Goal: Task Accomplishment & Management: Manage account settings

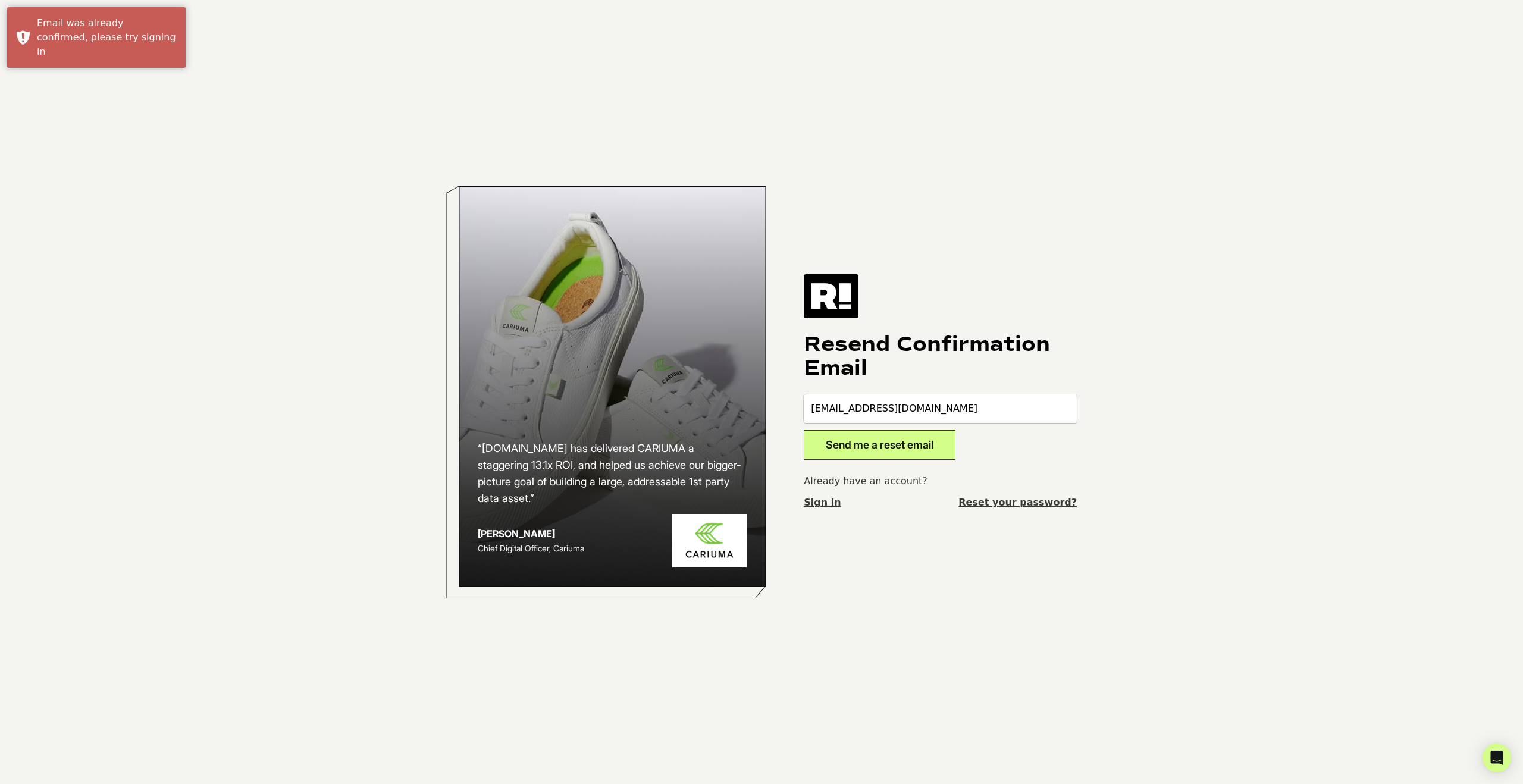
click at [916, 450] on button "Send me a reset email" at bounding box center [880, 445] width 152 height 29
click at [817, 502] on link "Sign in" at bounding box center [822, 502] width 37 height 15
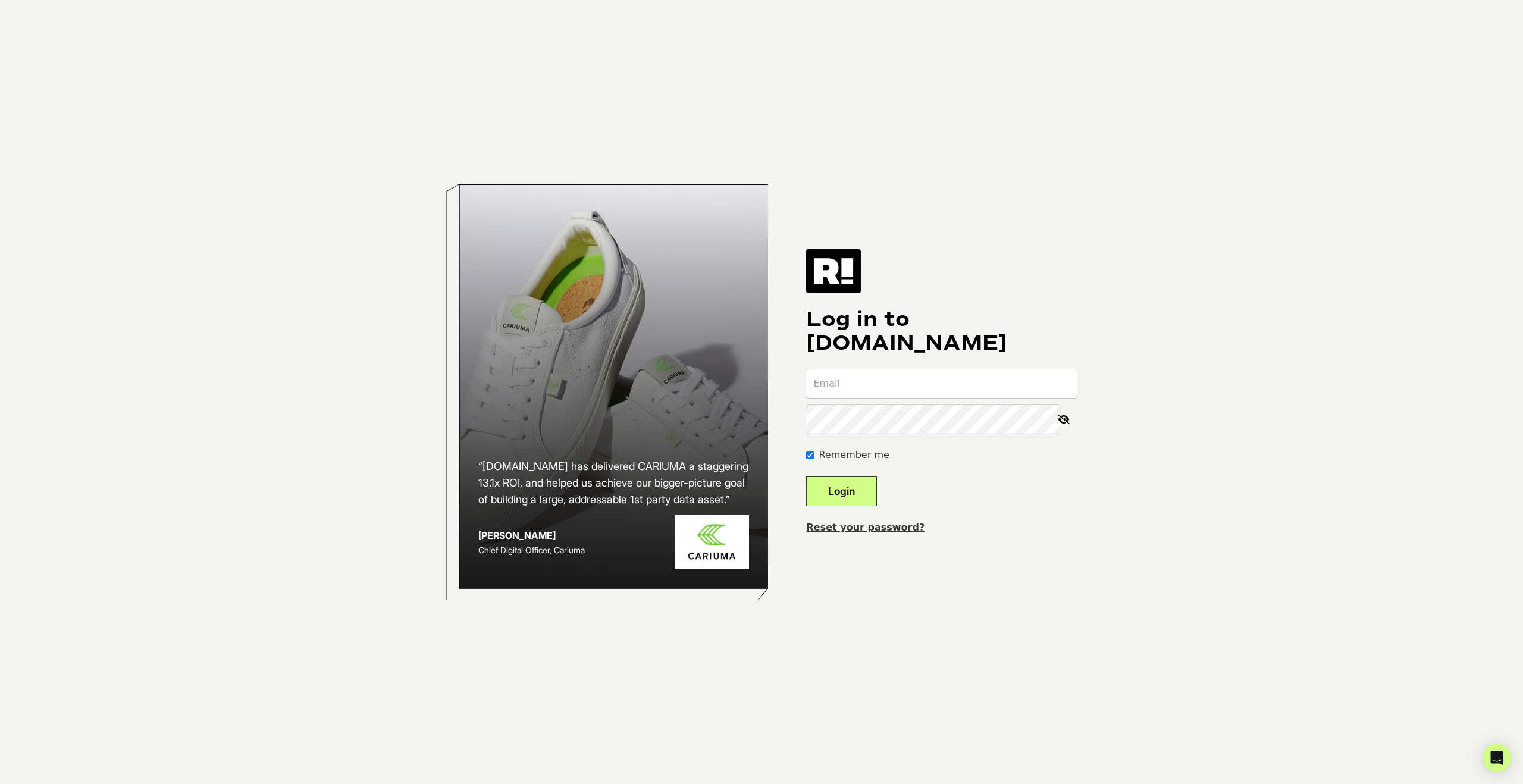
click at [872, 384] on input "email" at bounding box center [941, 383] width 271 height 28
type input "jhoffman@maryruthorganics.com"
click at [859, 503] on button "Login" at bounding box center [841, 491] width 71 height 29
click at [848, 529] on link "Reset your password?" at bounding box center [865, 527] width 118 height 11
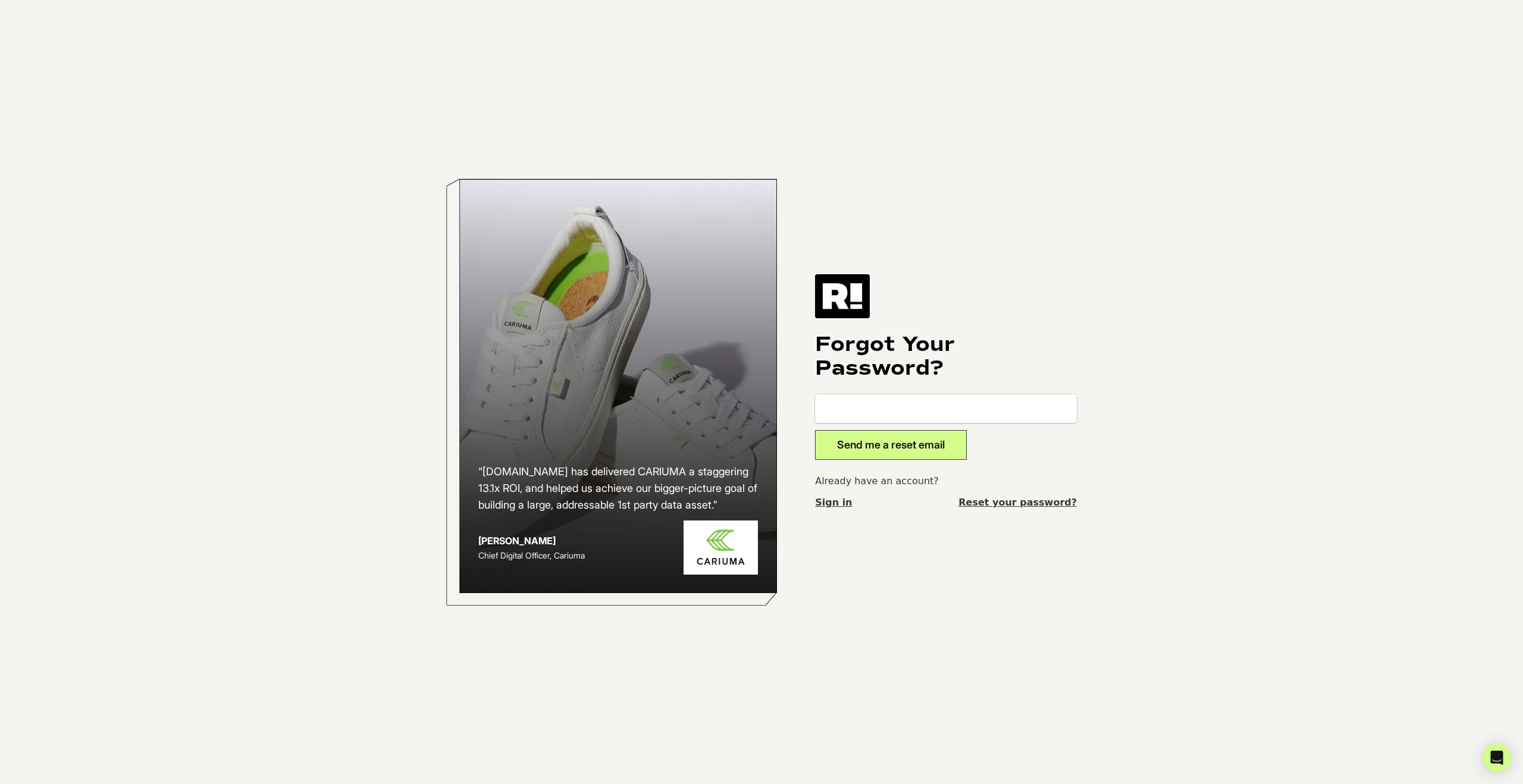
click at [856, 415] on input "email" at bounding box center [946, 408] width 261 height 28
type input "jhoffman@maryruthorganics.com"
click at [886, 444] on button "Send me a reset email" at bounding box center [891, 445] width 152 height 29
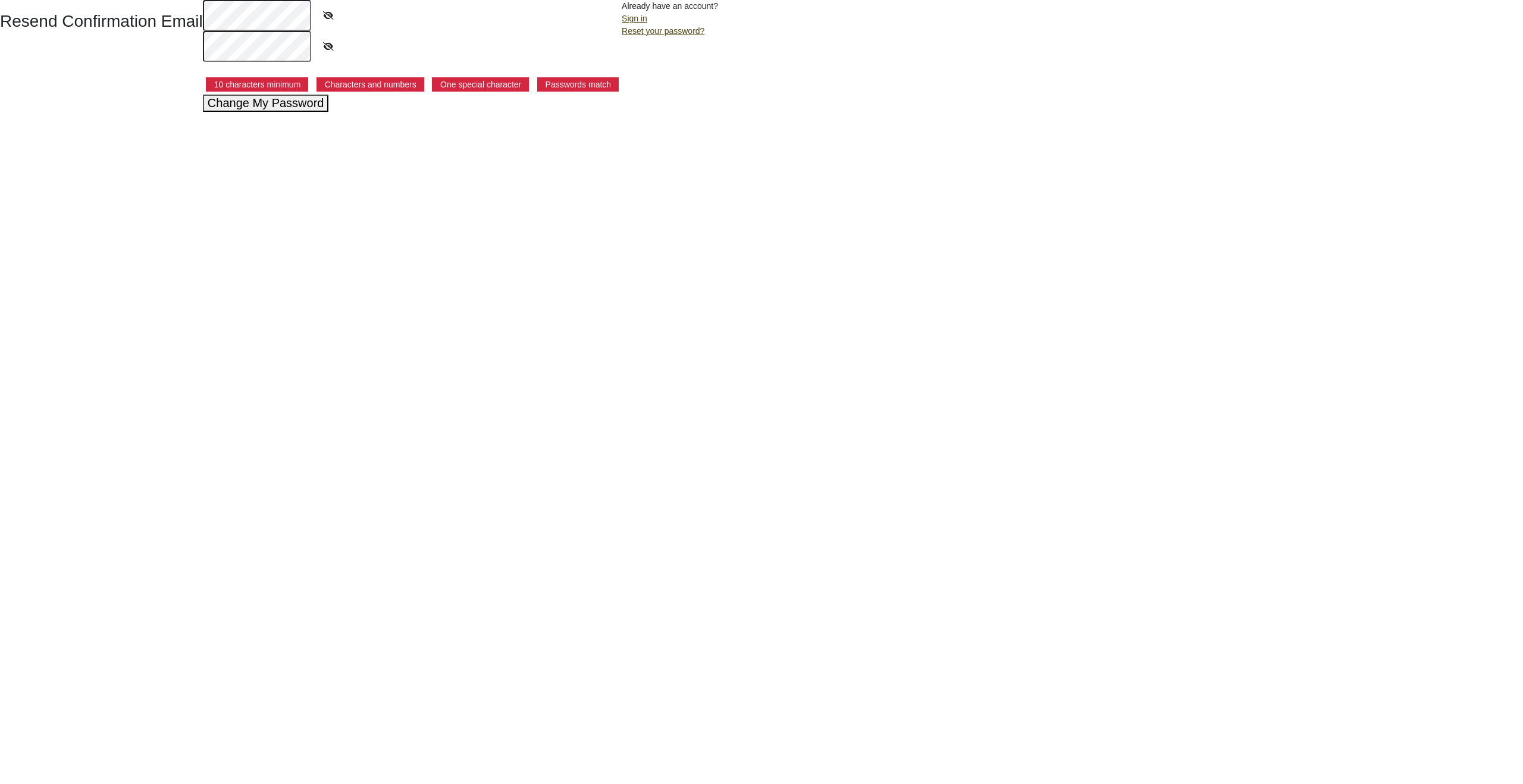
click at [252, 105] on button "Change My Password" at bounding box center [266, 103] width 126 height 17
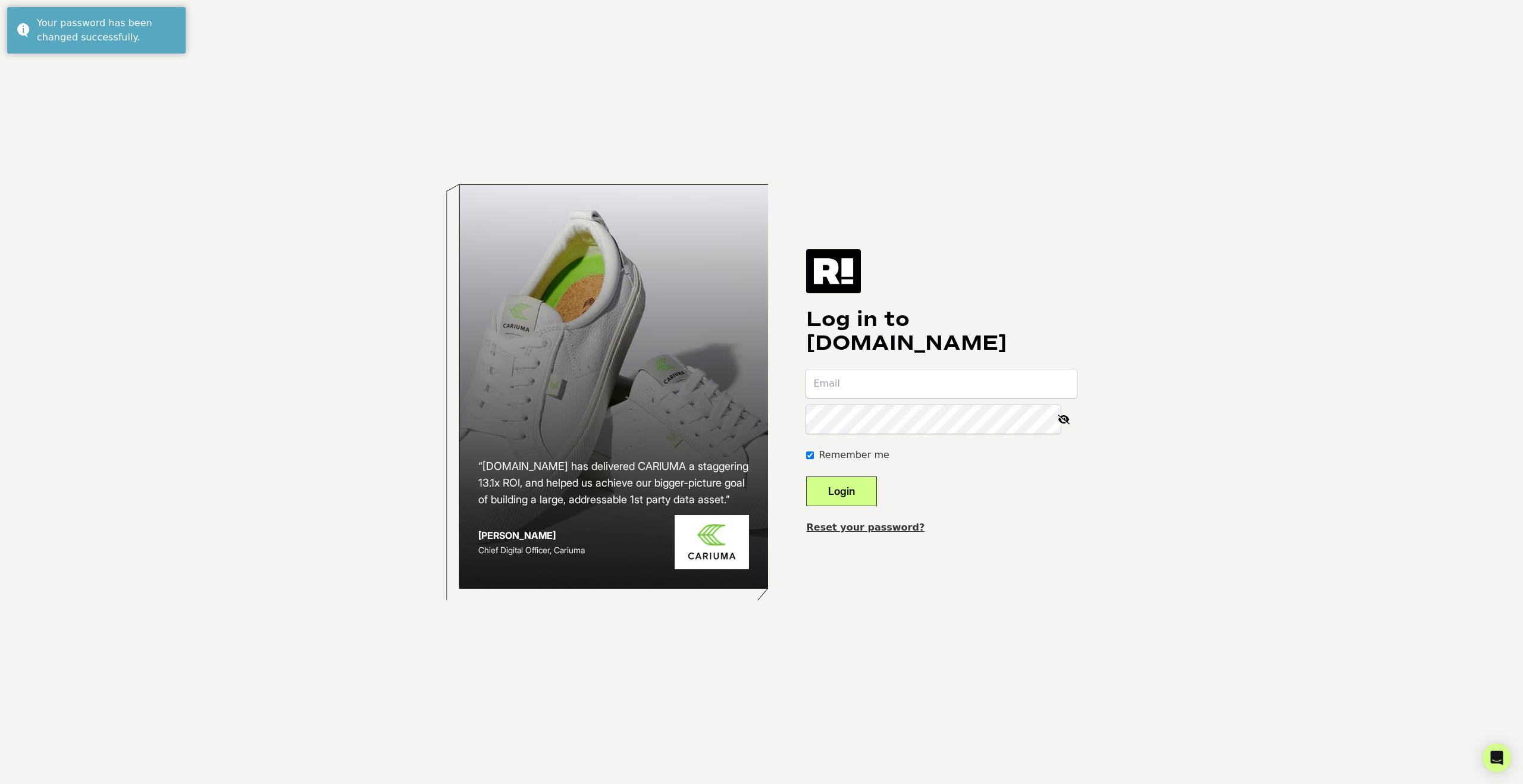
click at [950, 381] on input "email" at bounding box center [941, 383] width 271 height 28
type input "jhoffman@maryruthorganics.com"
click at [877, 493] on button "Login" at bounding box center [841, 491] width 71 height 29
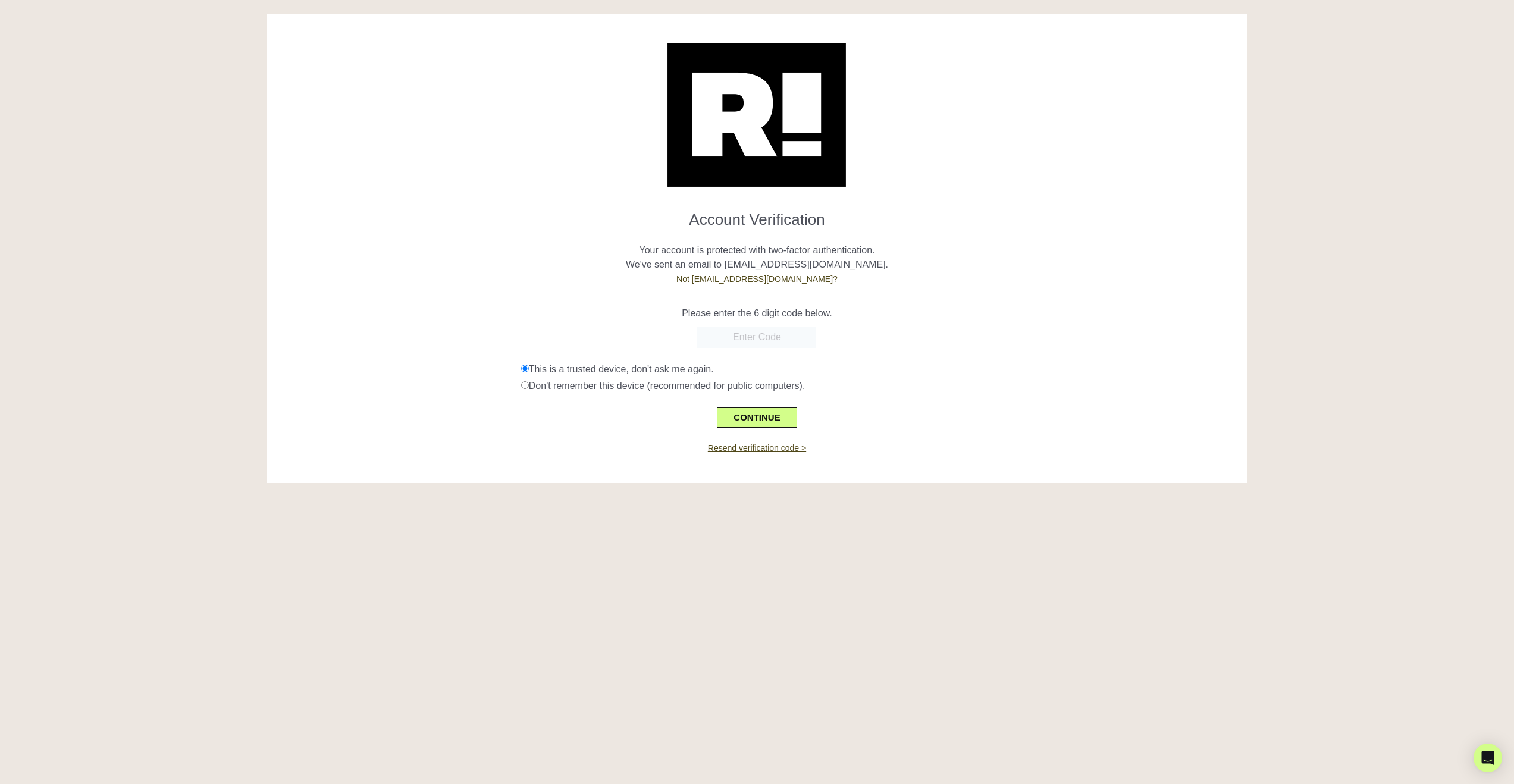
paste input "976763"
type input "976763"
drag, startPoint x: 773, startPoint y: 422, endPoint x: 781, endPoint y: 423, distance: 8.1
click at [772, 422] on button "CONTINUE" at bounding box center [757, 417] width 79 height 20
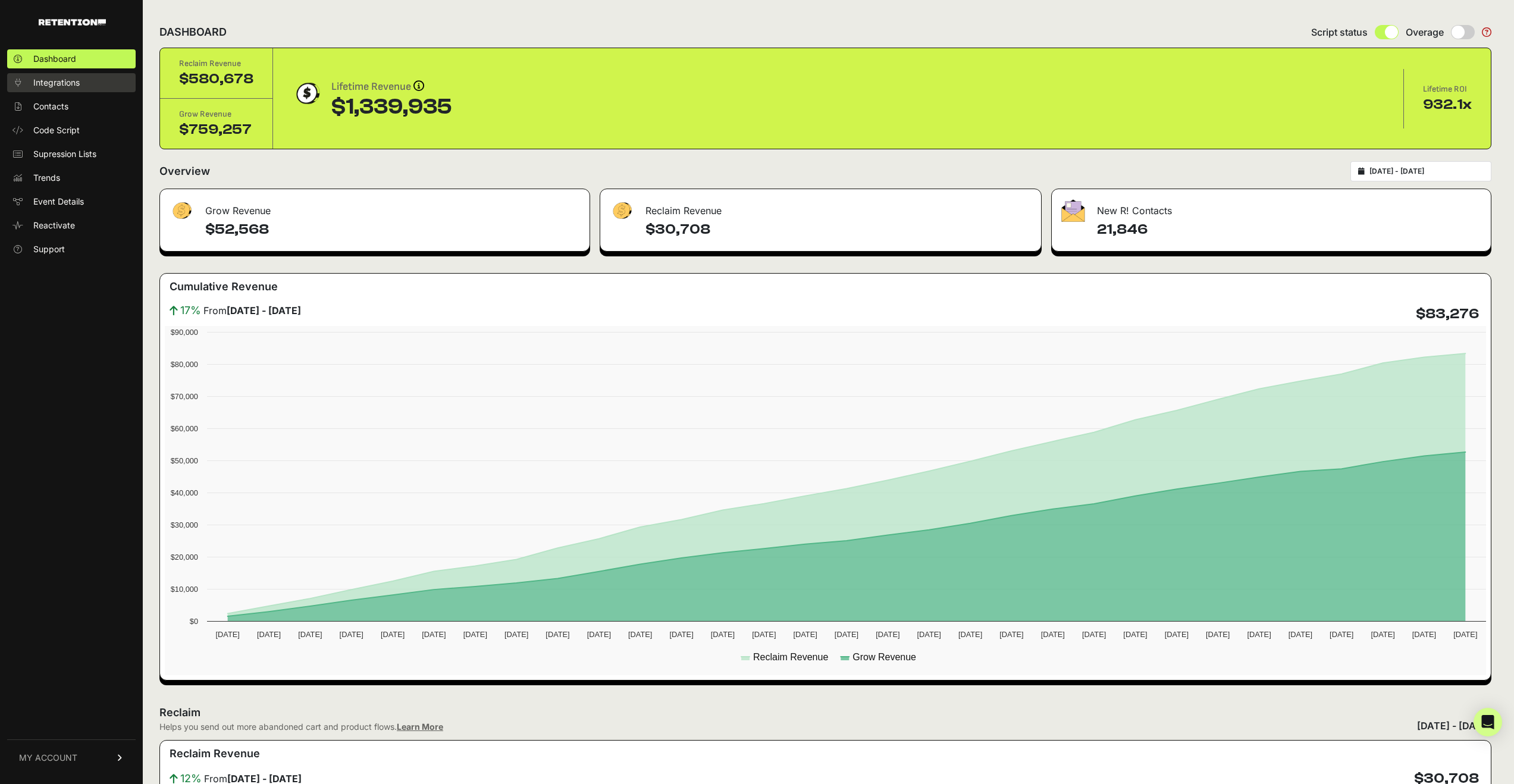
click at [57, 87] on span "Integrations" at bounding box center [57, 83] width 47 height 12
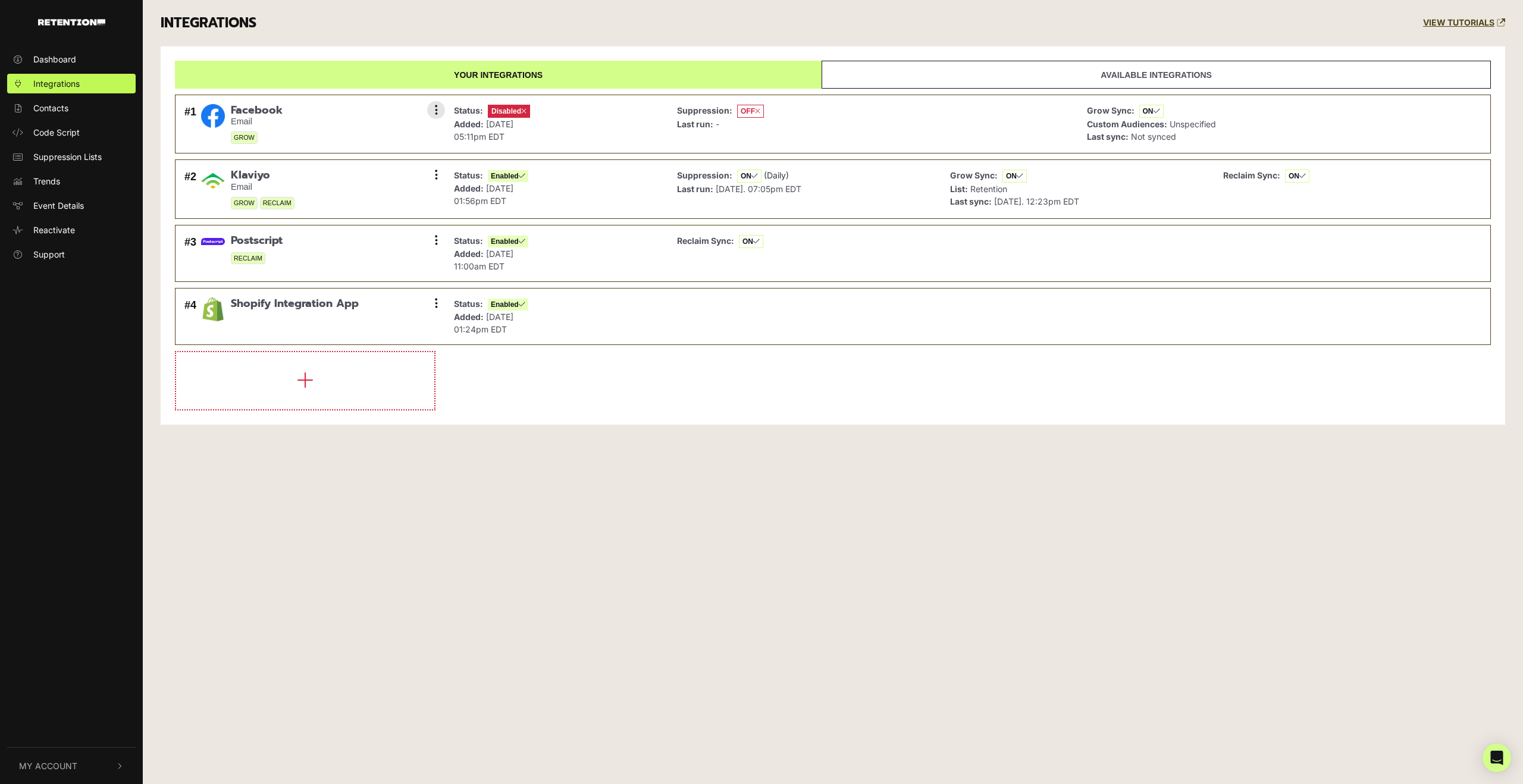
click at [294, 125] on div "#1 Facebook Email GROW Settings Sync History Enable Remove" at bounding box center [312, 124] width 261 height 47
click at [427, 110] on button at bounding box center [436, 110] width 18 height 18
click at [856, 589] on div "Dashboard Integrations Contacts Code Script Suppression Lists Trends Event Deta…" at bounding box center [761, 392] width 1523 height 784
